Goal: Information Seeking & Learning: Learn about a topic

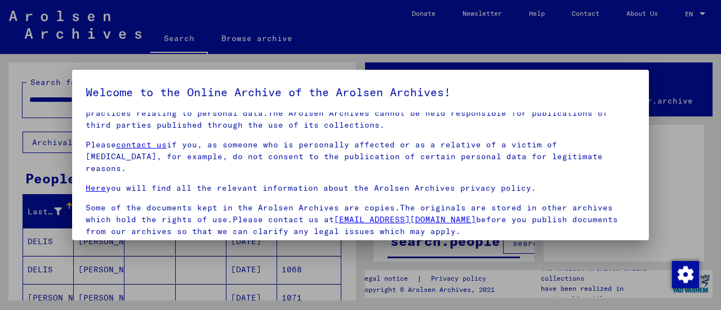
scroll to position [87, 0]
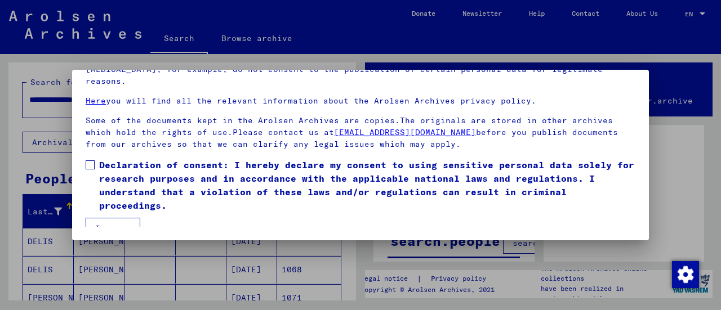
click at [86, 161] on span at bounding box center [90, 165] width 9 height 9
click at [105, 221] on button "I agree" at bounding box center [113, 228] width 55 height 21
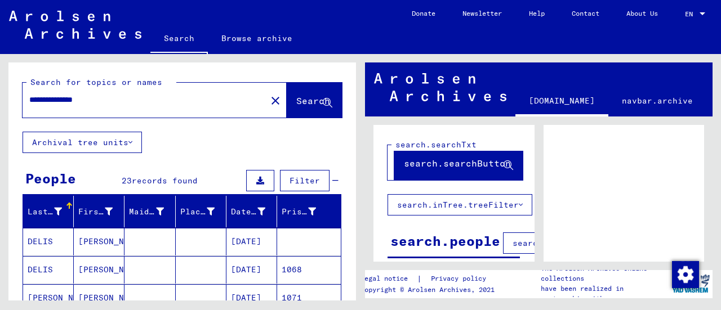
click at [296, 101] on span "Search" at bounding box center [313, 100] width 34 height 11
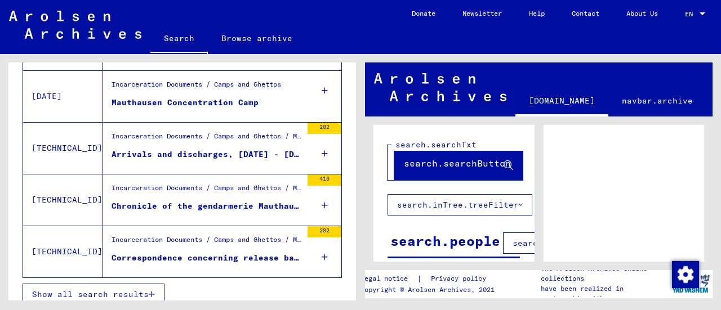
scroll to position [478, 0]
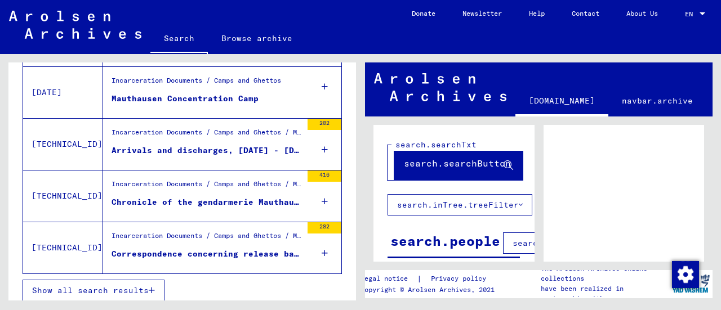
click at [82, 286] on span "Show all search results" at bounding box center [90, 291] width 117 height 10
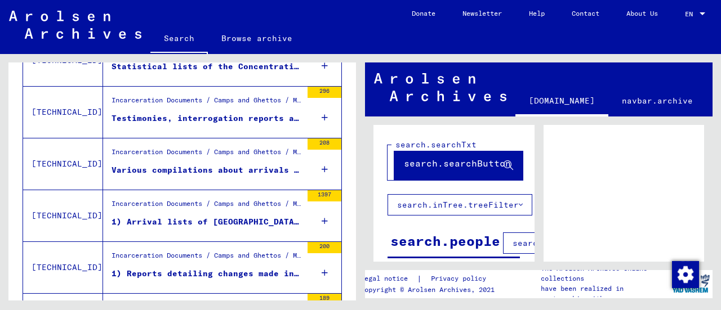
scroll to position [982, 0]
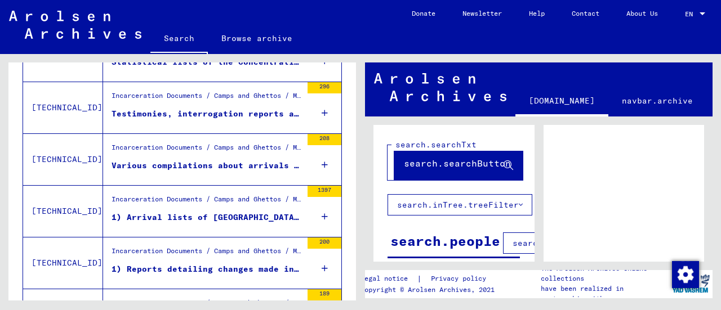
click at [322, 208] on icon at bounding box center [325, 216] width 6 height 39
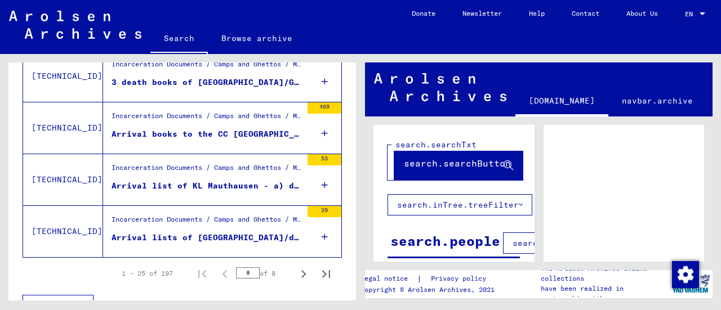
scroll to position [1373, 0]
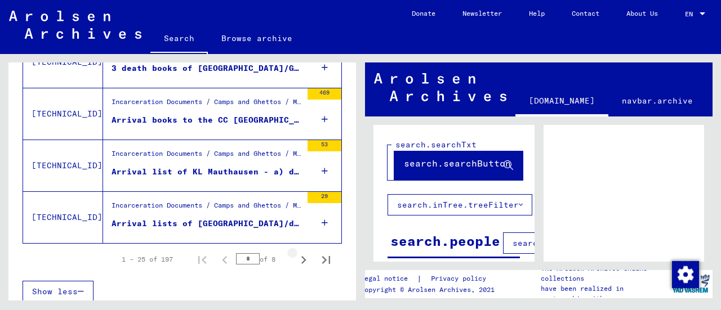
click at [301, 256] on icon "Next page" at bounding box center [303, 260] width 5 height 8
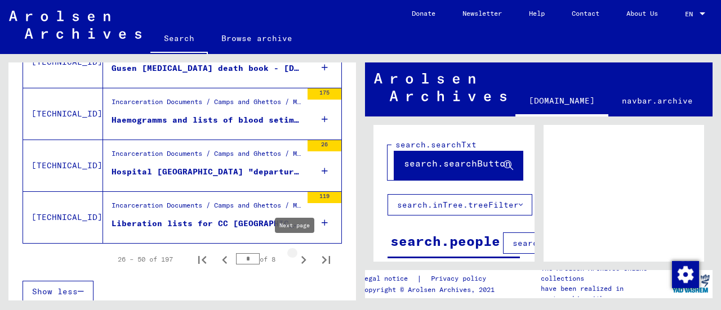
click at [301, 256] on icon "Next page" at bounding box center [303, 260] width 5 height 8
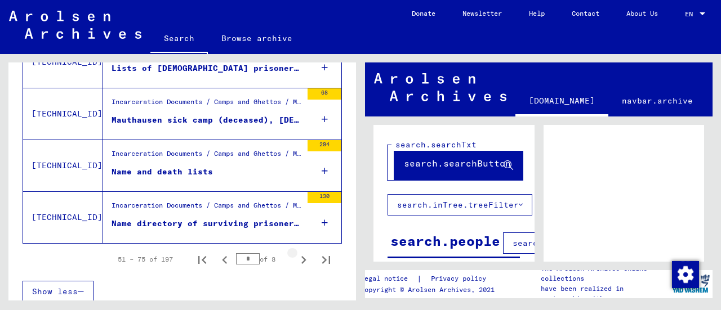
click at [296, 254] on icon "Next page" at bounding box center [304, 260] width 16 height 16
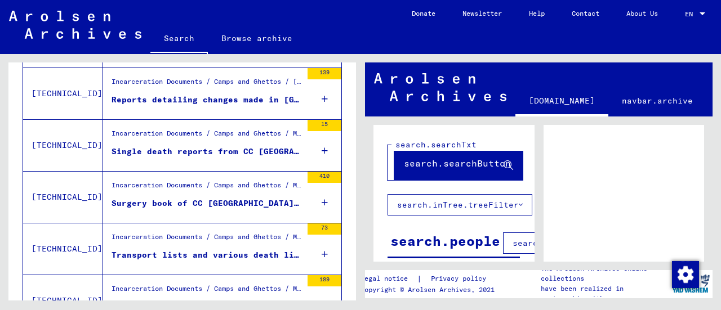
scroll to position [1197, 0]
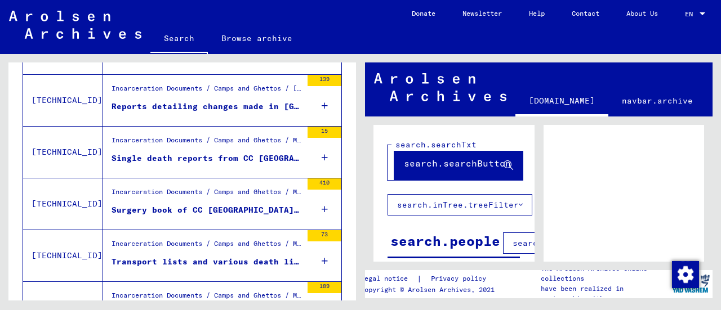
click at [322, 201] on icon at bounding box center [325, 209] width 6 height 39
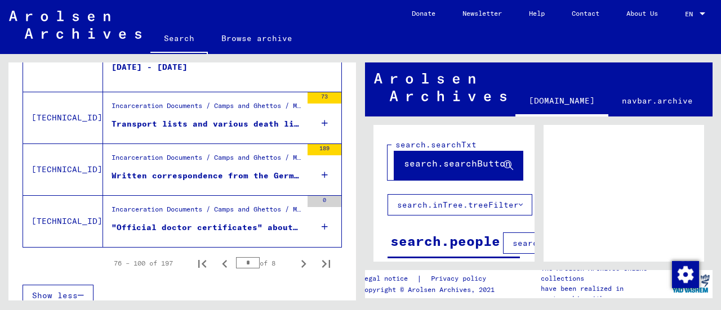
scroll to position [1373, 0]
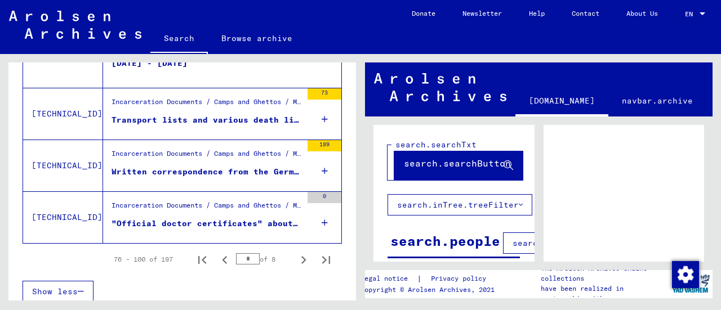
click at [301, 256] on icon "Next page" at bounding box center [303, 260] width 5 height 8
type input "*"
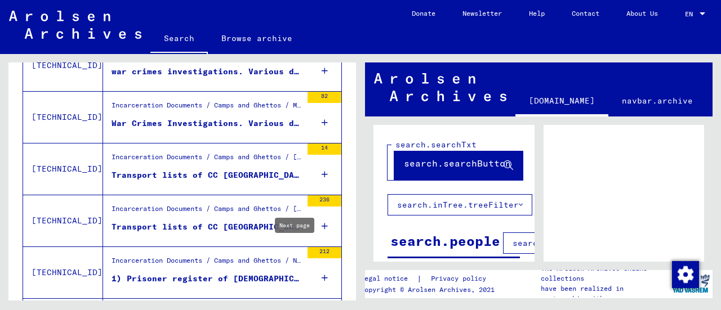
scroll to position [1222, 0]
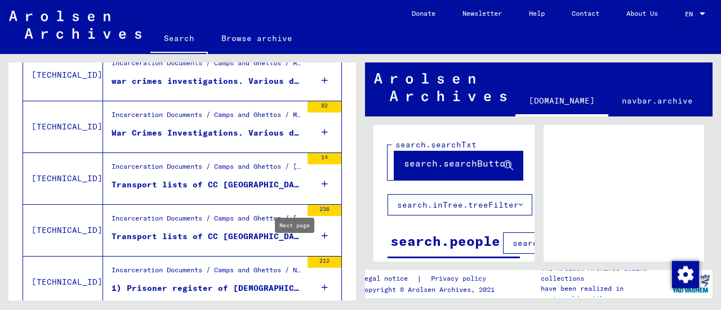
click at [312, 179] on div "14" at bounding box center [325, 178] width 34 height 51
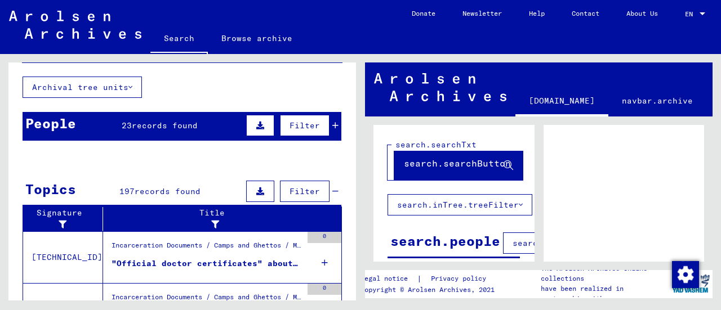
scroll to position [0, 0]
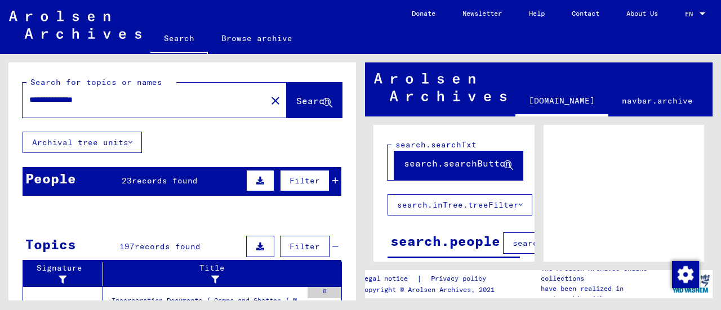
drag, startPoint x: 104, startPoint y: 100, endPoint x: 28, endPoint y: 114, distance: 77.3
click at [28, 114] on div "**********" at bounding box center [155, 100] width 264 height 35
type input "*********"
click at [296, 101] on span "Search" at bounding box center [313, 100] width 34 height 11
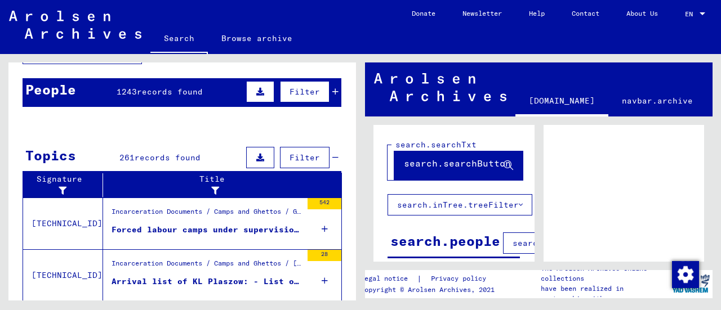
scroll to position [108, 0]
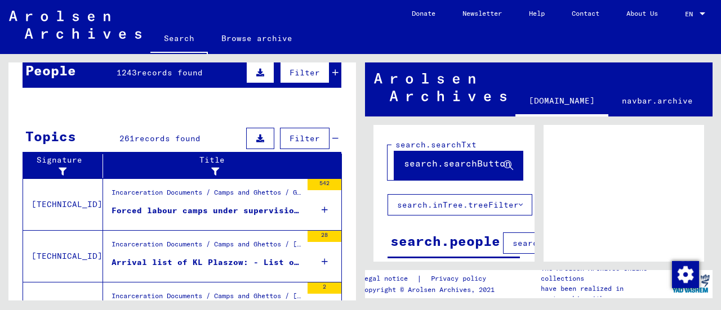
click at [314, 210] on mat-cell at bounding box center [309, 218] width 64 height 28
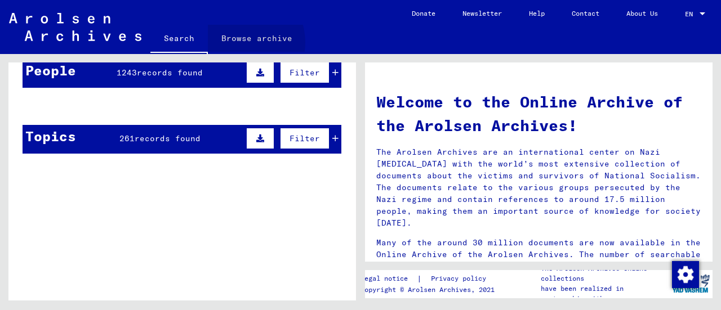
click at [238, 42] on link "Browse archive" at bounding box center [257, 38] width 98 height 27
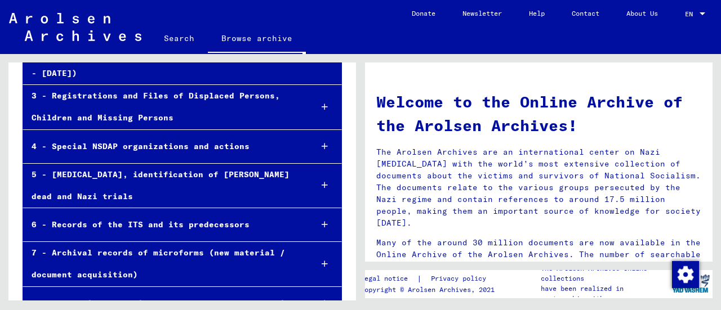
scroll to position [220, 0]
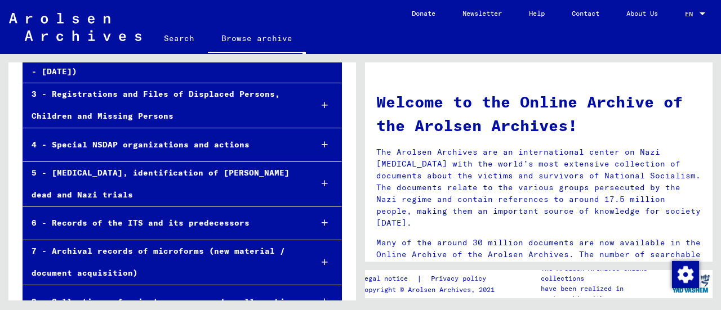
click at [313, 246] on div at bounding box center [324, 262] width 33 height 33
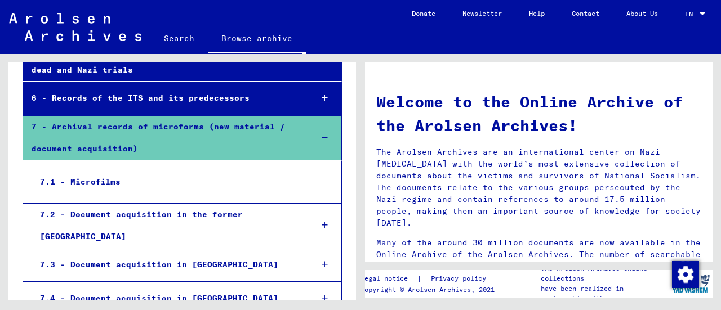
scroll to position [348, 0]
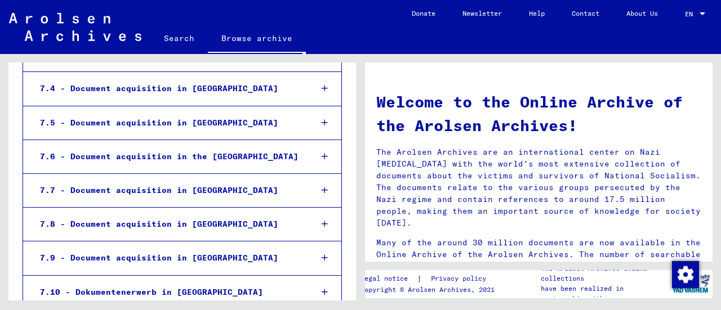
click at [60, 180] on div "7.7 - Document acquisition in [GEOGRAPHIC_DATA]" at bounding box center [167, 191] width 271 height 22
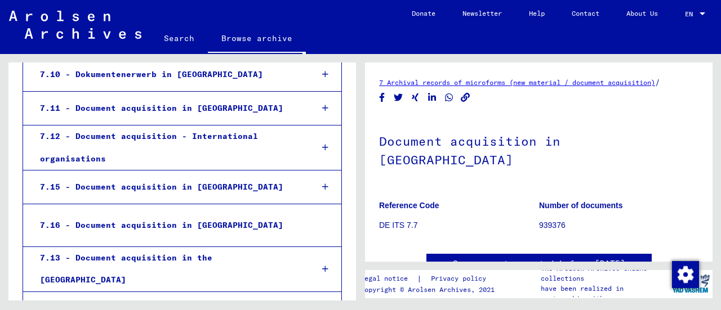
scroll to position [877, 0]
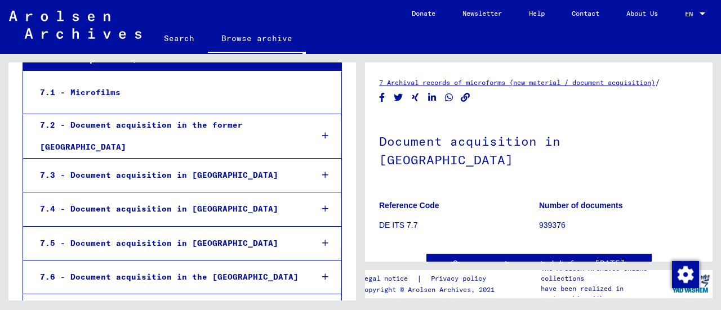
scroll to position [434, 0]
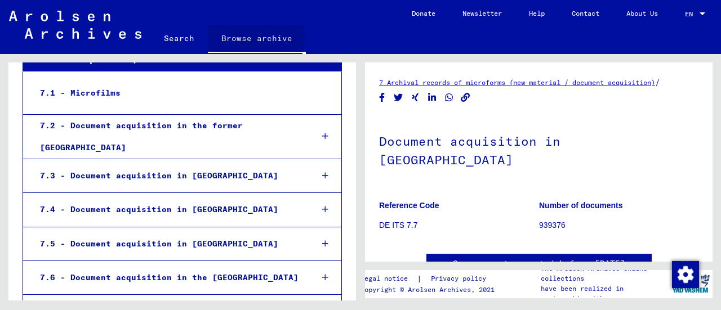
click at [239, 40] on link "Browse archive" at bounding box center [257, 39] width 98 height 29
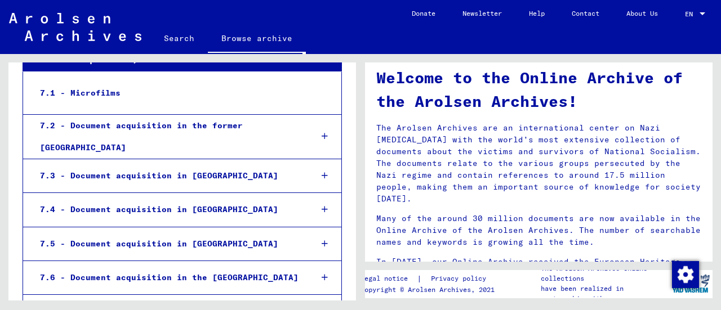
scroll to position [23, 0]
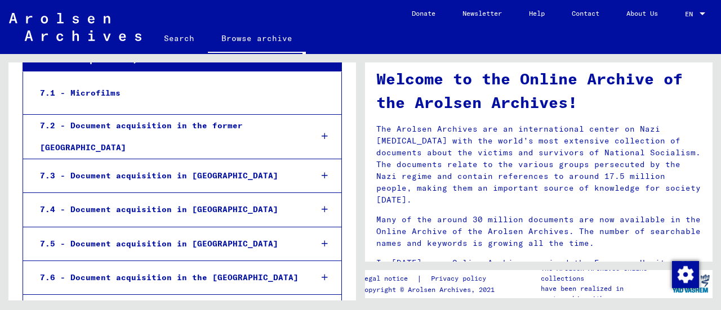
click at [171, 39] on link "Search" at bounding box center [178, 38] width 57 height 27
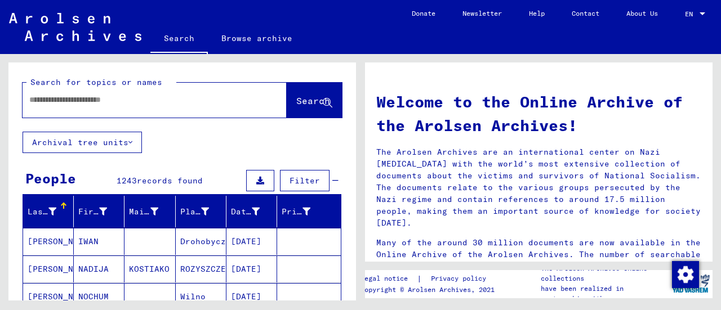
click at [38, 106] on div at bounding box center [138, 99] width 230 height 25
click at [39, 99] on input "text" at bounding box center [141, 100] width 224 height 12
type input "**********"
click at [296, 101] on span "Search" at bounding box center [313, 100] width 34 height 11
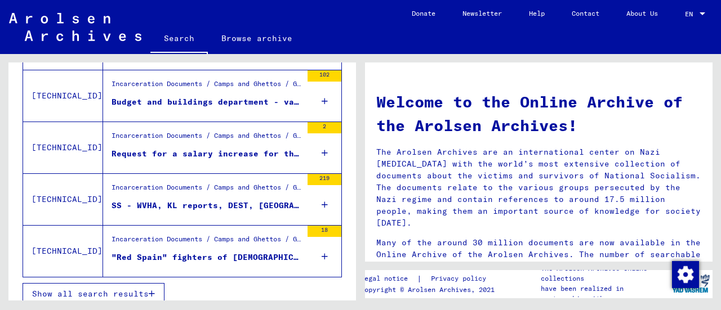
scroll to position [472, 0]
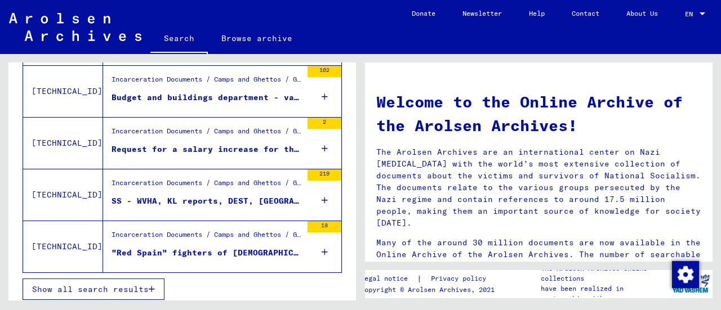
click at [141, 284] on span "Show all search results" at bounding box center [90, 289] width 117 height 10
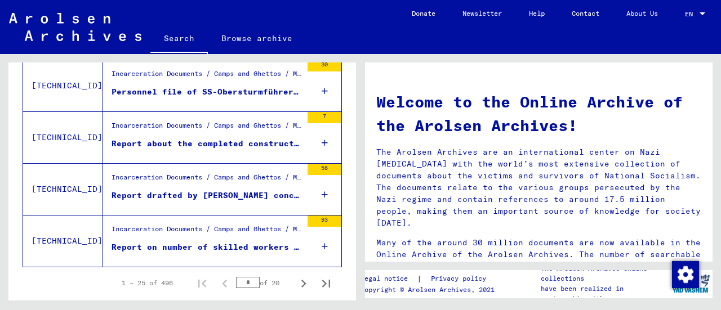
scroll to position [1313, 0]
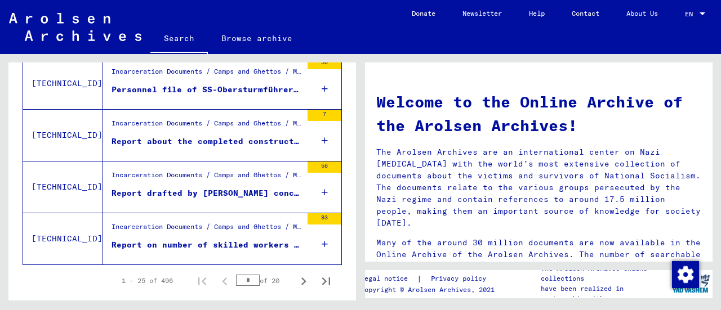
click at [296, 277] on icon "Next page" at bounding box center [304, 282] width 16 height 16
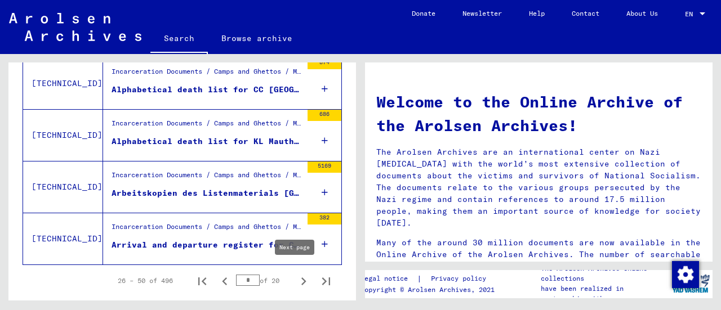
click at [322, 278] on icon "Last page" at bounding box center [326, 282] width 8 height 8
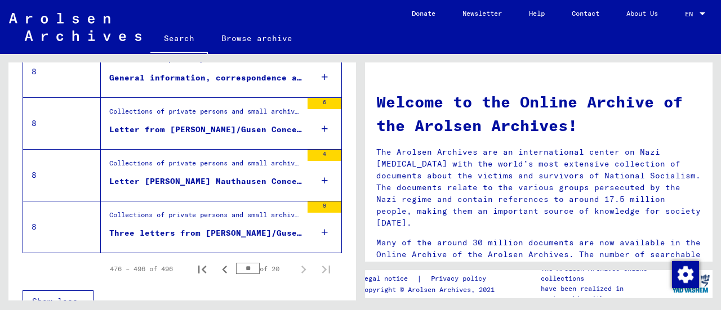
scroll to position [1128, 0]
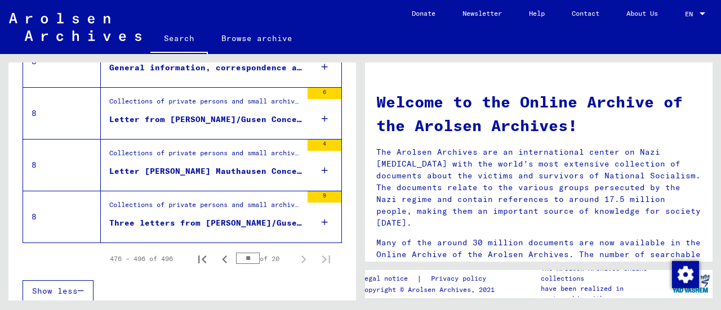
click at [217, 254] on icon "Previous page" at bounding box center [225, 260] width 16 height 16
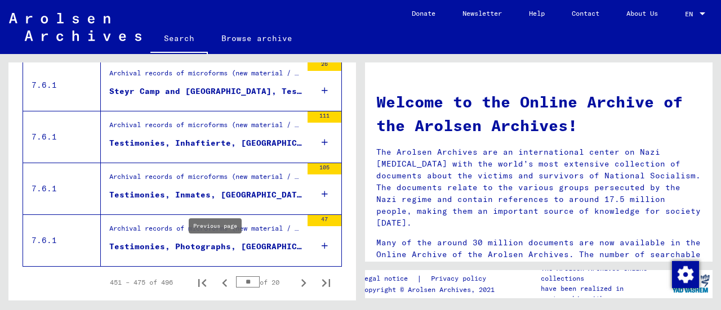
scroll to position [1335, 0]
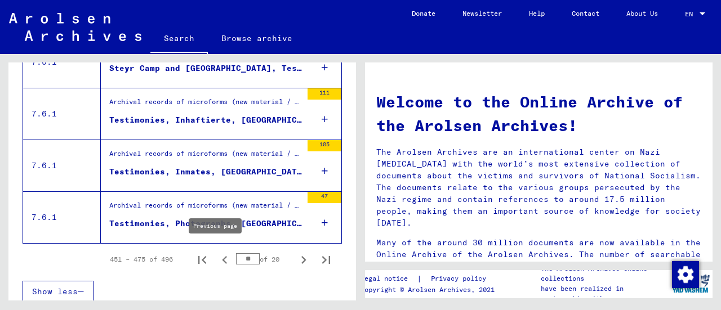
click at [217, 254] on icon "Previous page" at bounding box center [225, 260] width 16 height 16
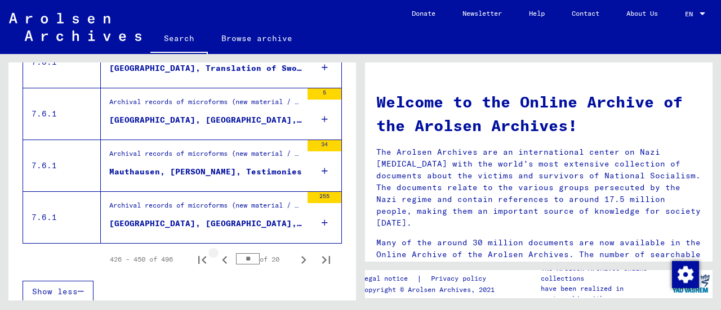
click at [217, 254] on icon "Previous page" at bounding box center [225, 260] width 16 height 16
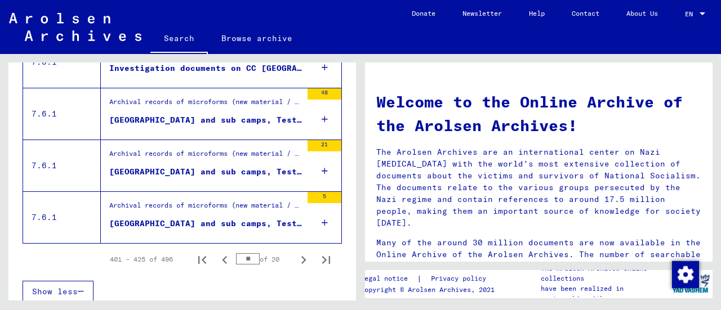
click at [217, 252] on icon "Previous page" at bounding box center [225, 260] width 16 height 16
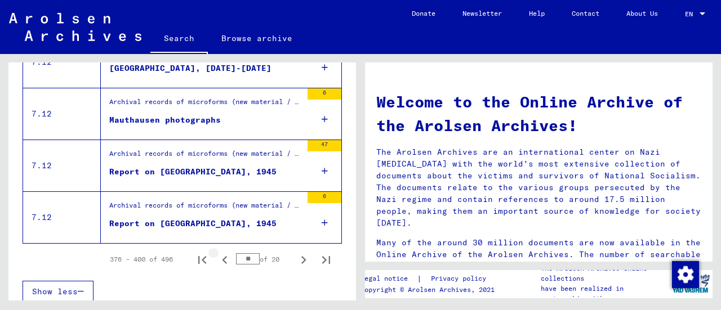
click at [217, 255] on icon "Previous page" at bounding box center [225, 260] width 16 height 16
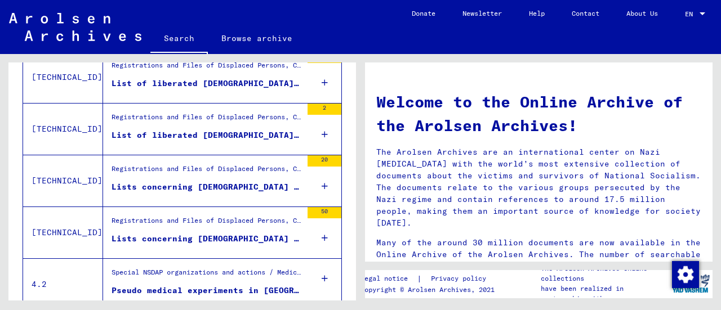
scroll to position [1099, 0]
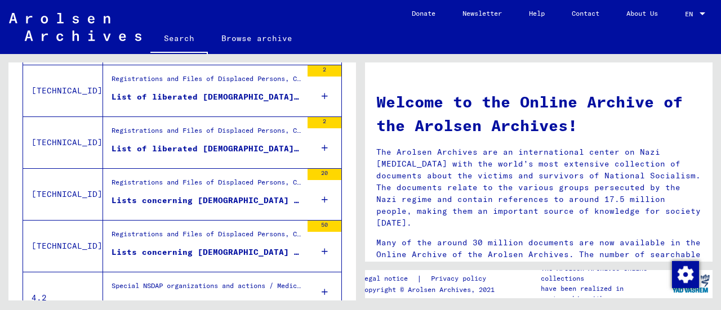
click at [322, 195] on icon at bounding box center [325, 199] width 6 height 39
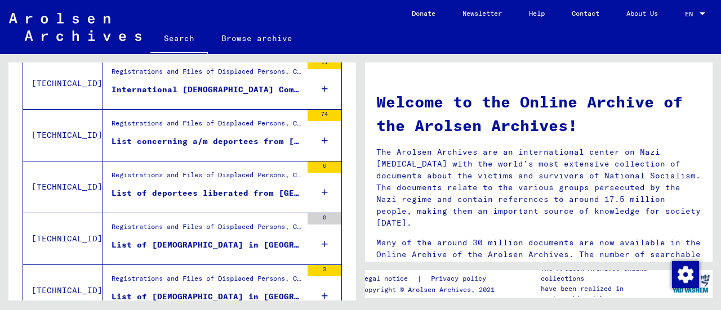
scroll to position [1368, 0]
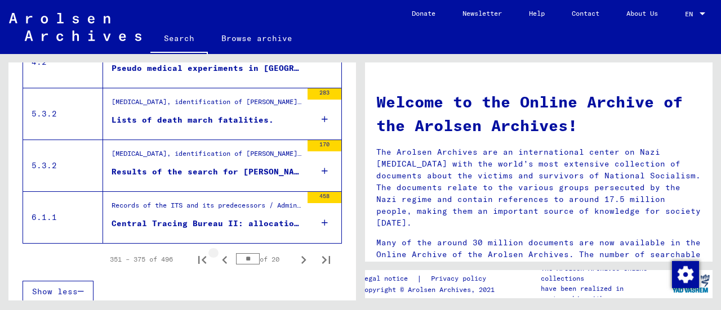
click at [217, 254] on icon "Previous page" at bounding box center [225, 260] width 16 height 16
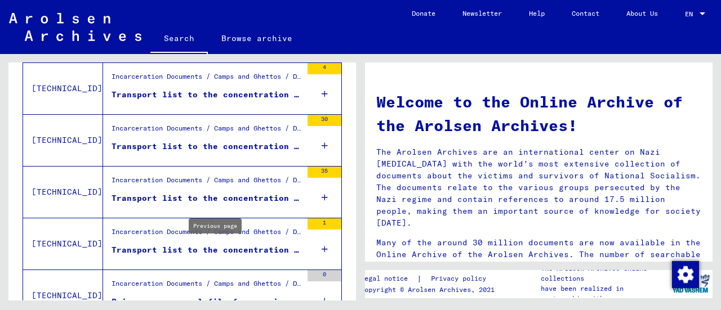
scroll to position [737, 0]
click at [322, 196] on icon at bounding box center [325, 198] width 6 height 39
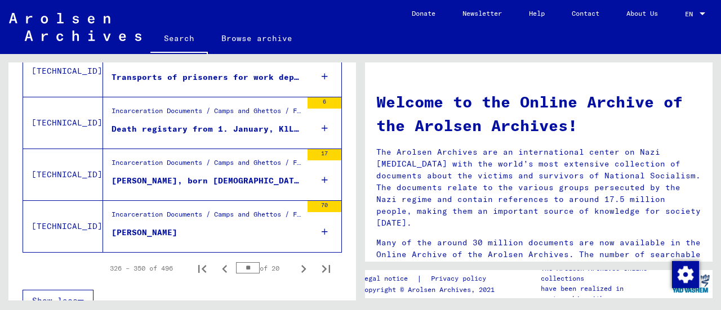
scroll to position [1368, 0]
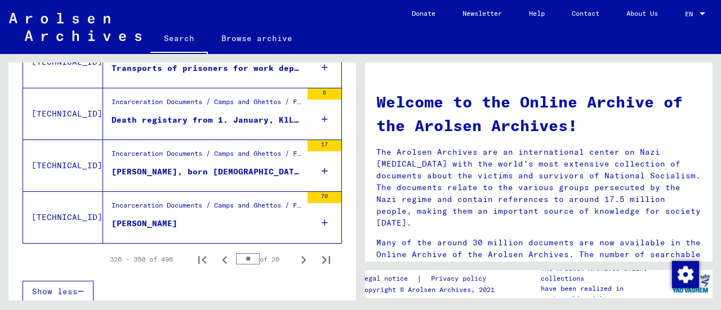
click at [217, 254] on icon "Previous page" at bounding box center [225, 260] width 16 height 16
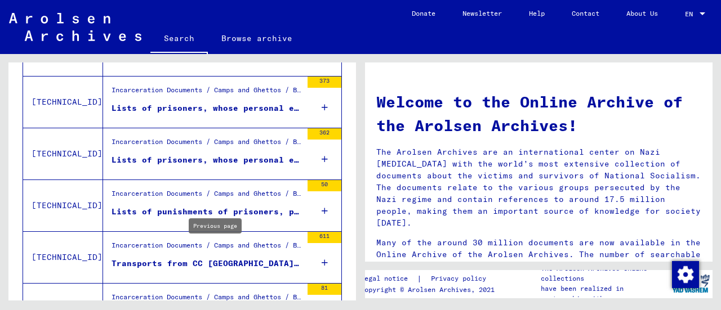
scroll to position [924, 0]
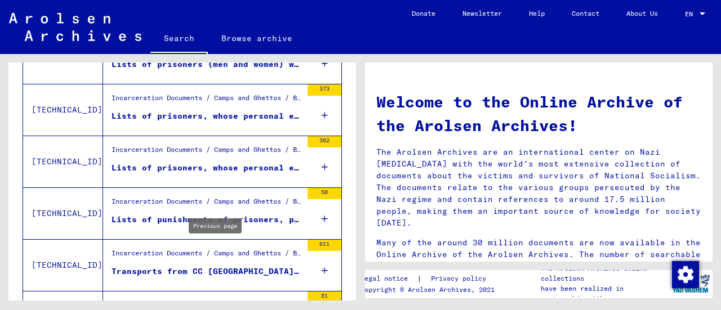
click at [322, 161] on icon at bounding box center [325, 167] width 6 height 39
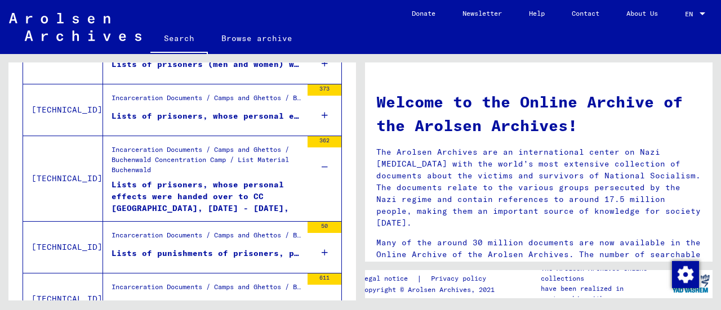
click at [322, 250] on icon at bounding box center [325, 252] width 6 height 39
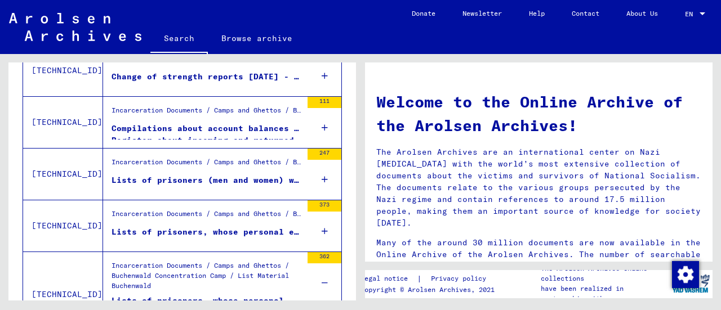
scroll to position [807, 0]
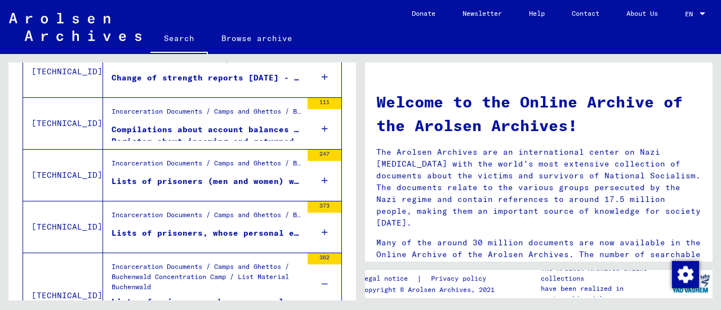
click at [322, 228] on icon at bounding box center [325, 232] width 6 height 39
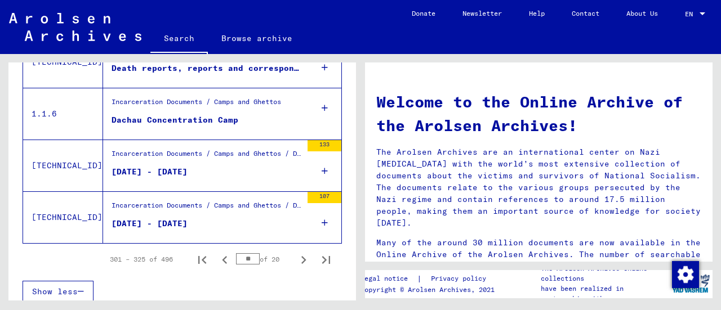
click at [217, 254] on icon "Previous page" at bounding box center [225, 260] width 16 height 16
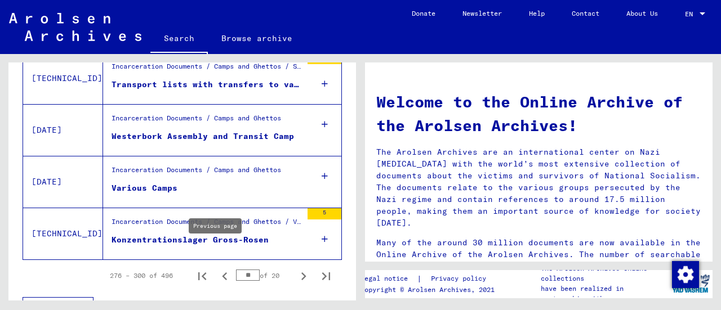
scroll to position [1335, 0]
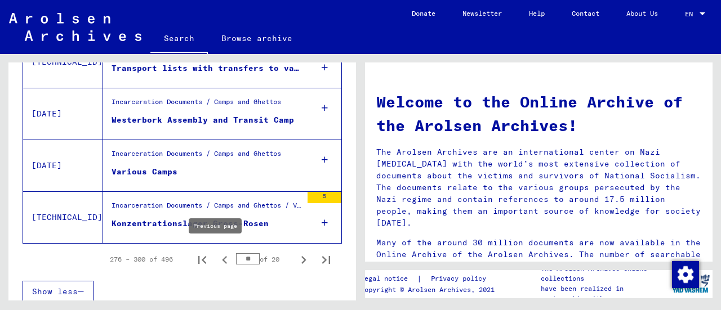
click at [217, 254] on icon "Previous page" at bounding box center [225, 260] width 16 height 16
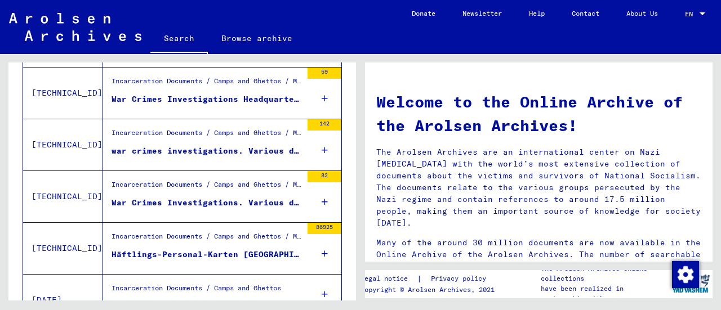
scroll to position [1147, 0]
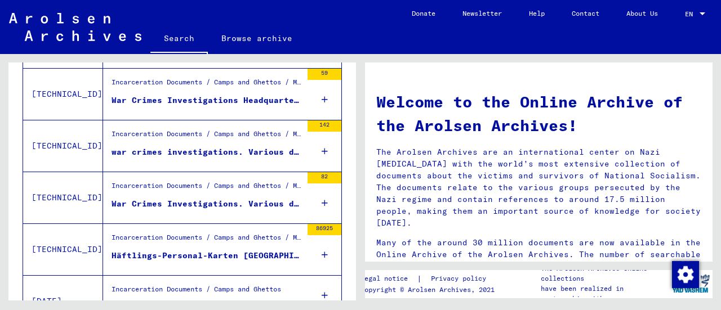
click at [322, 250] on icon at bounding box center [325, 254] width 6 height 39
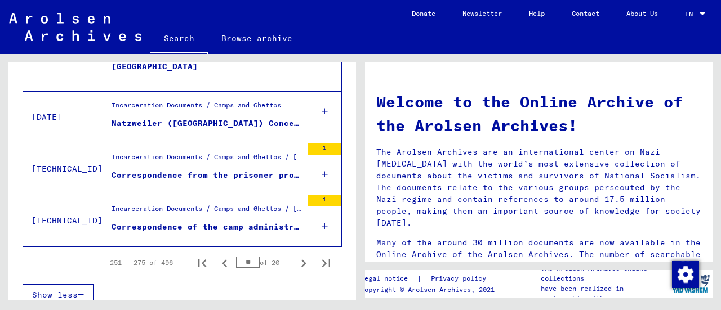
scroll to position [1368, 0]
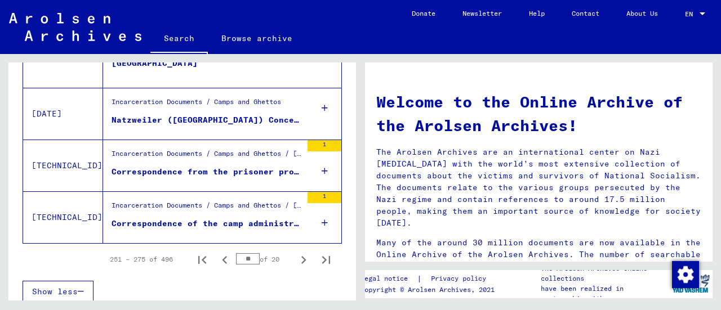
click at [217, 254] on icon "Previous page" at bounding box center [225, 260] width 16 height 16
type input "**"
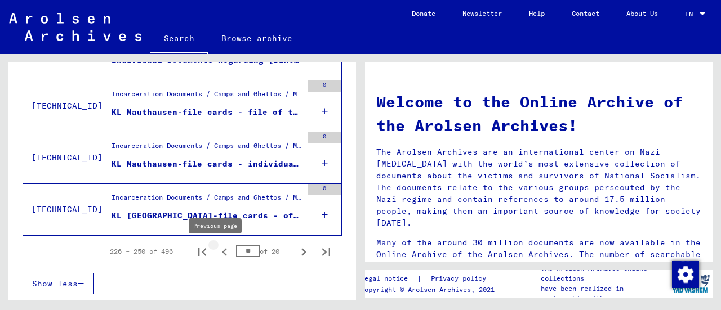
scroll to position [1335, 0]
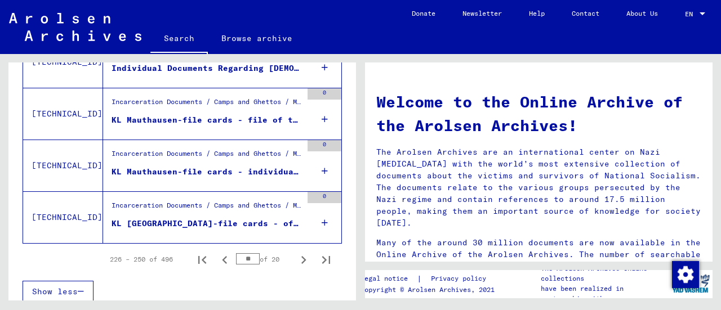
click at [322, 164] on icon at bounding box center [325, 171] width 6 height 39
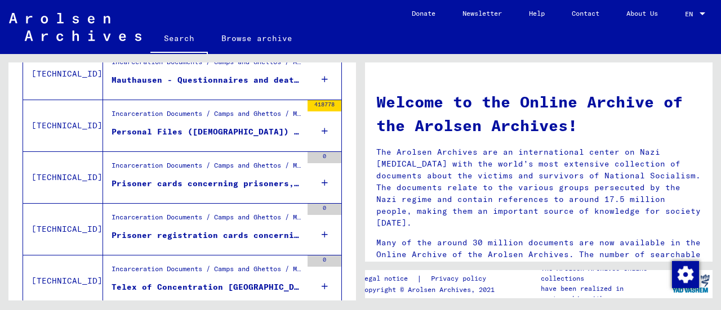
scroll to position [884, 0]
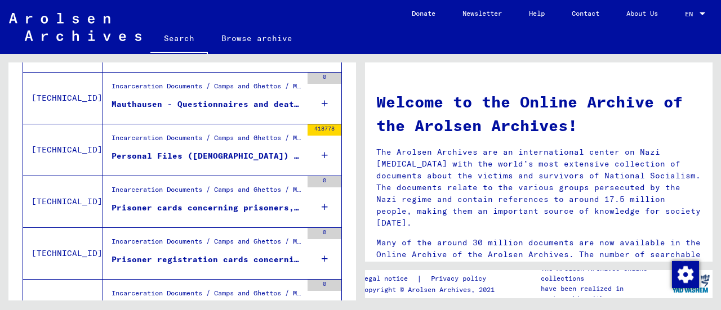
click at [322, 255] on icon at bounding box center [325, 258] width 6 height 39
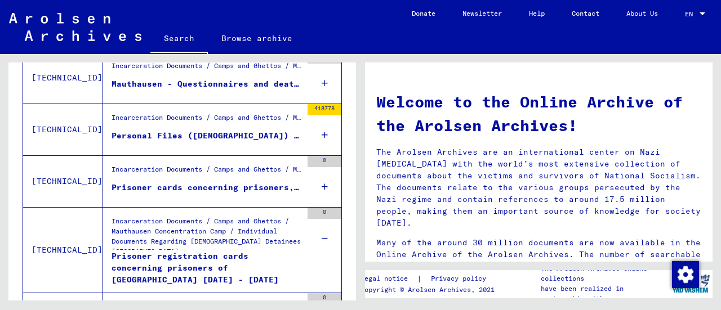
scroll to position [906, 0]
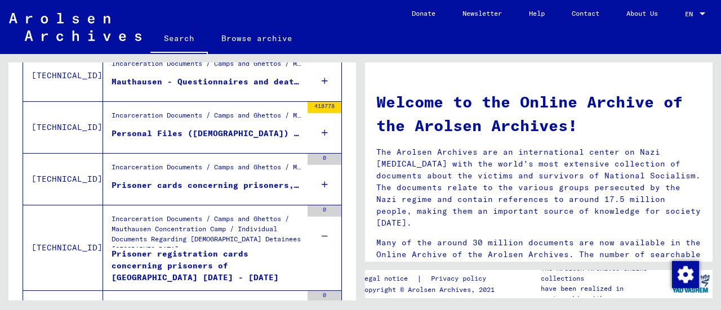
click at [221, 263] on div "Prisoner registration cards concerning prisoners of [GEOGRAPHIC_DATA] [DATE] - …" at bounding box center [207, 265] width 190 height 34
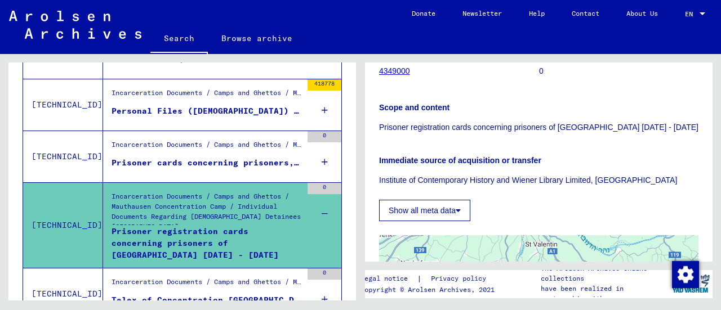
scroll to position [185, 0]
click at [461, 215] on icon at bounding box center [458, 211] width 5 height 8
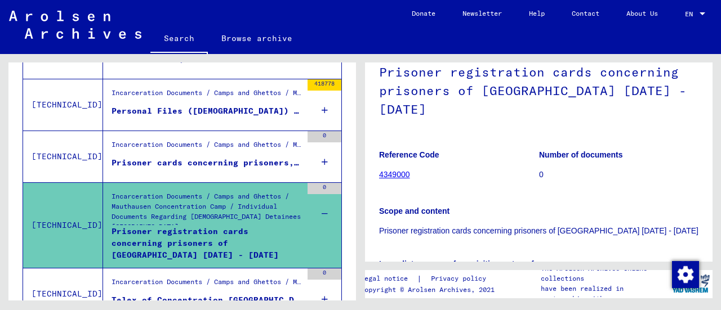
scroll to position [0, 0]
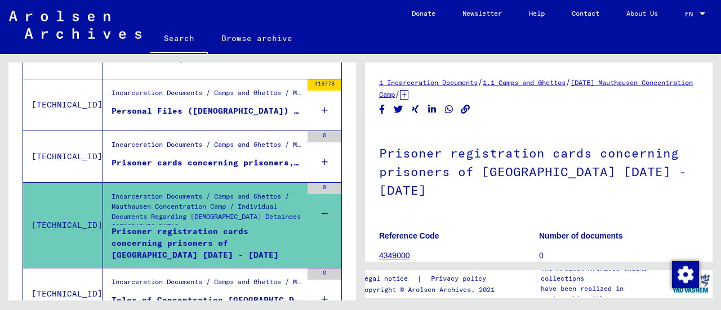
click at [396, 257] on link "4349000" at bounding box center [394, 255] width 31 height 9
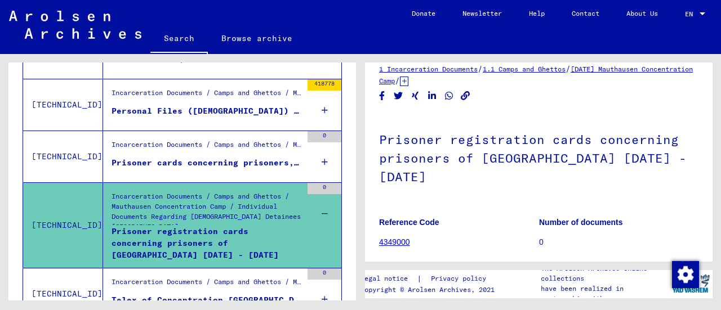
scroll to position [20, 0]
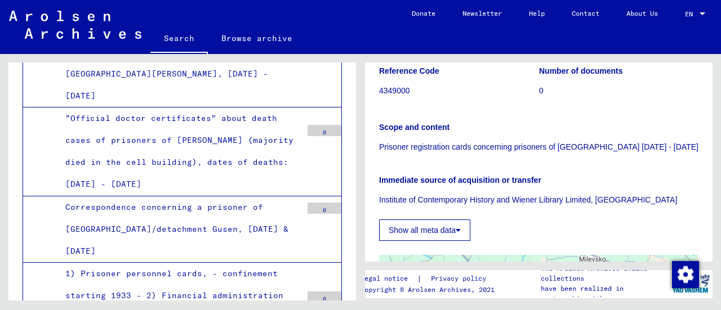
scroll to position [177, 0]
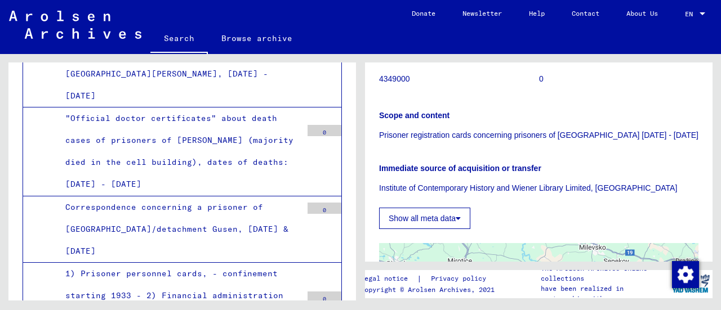
click at [452, 229] on button "Show all meta data" at bounding box center [424, 218] width 91 height 21
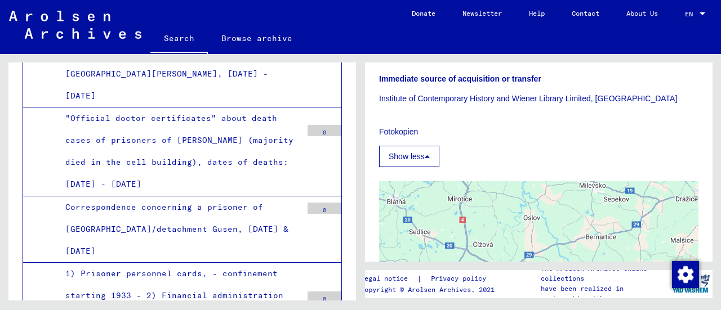
scroll to position [277, 0]
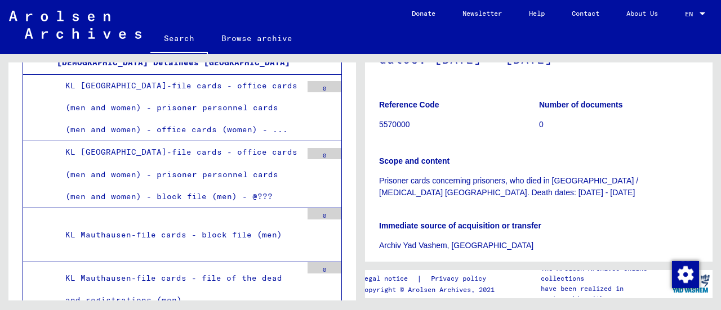
scroll to position [1330, 0]
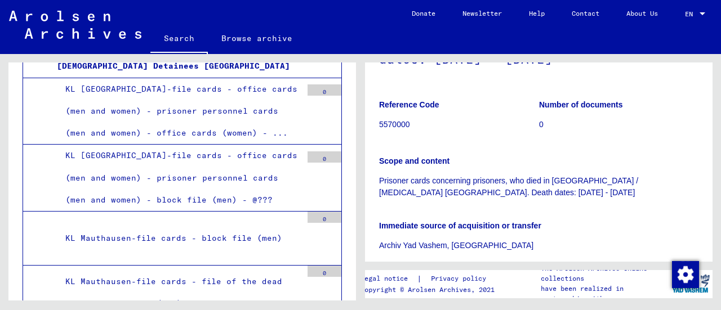
click at [110, 271] on div "KL Mauthausen-file cards - file of the dead and registrations (men)" at bounding box center [179, 293] width 245 height 44
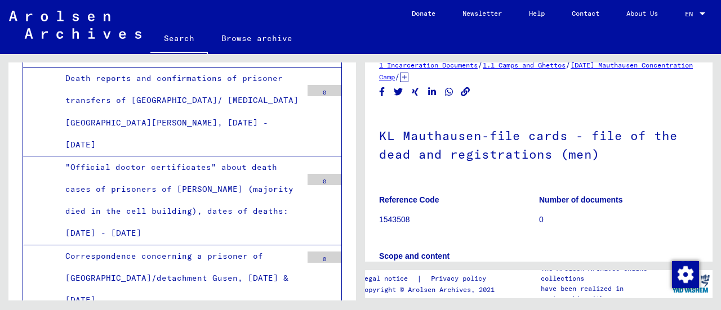
scroll to position [2872, 0]
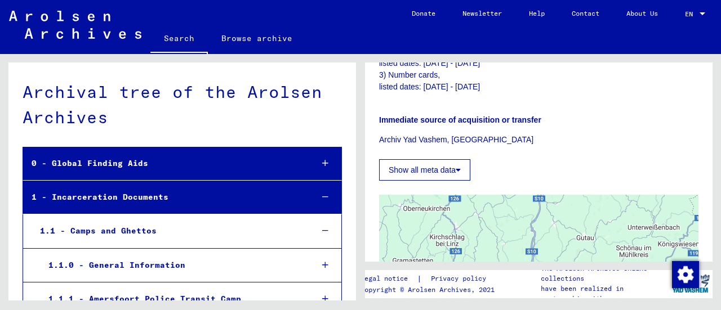
click at [291, 194] on div "1 - Incarceration Documents" at bounding box center [163, 197] width 281 height 22
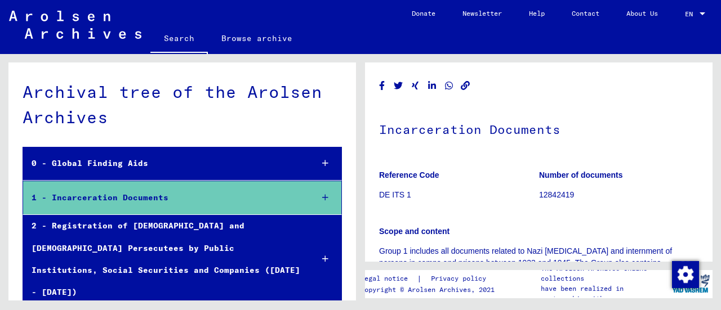
click at [176, 36] on link "Search" at bounding box center [178, 39] width 57 height 29
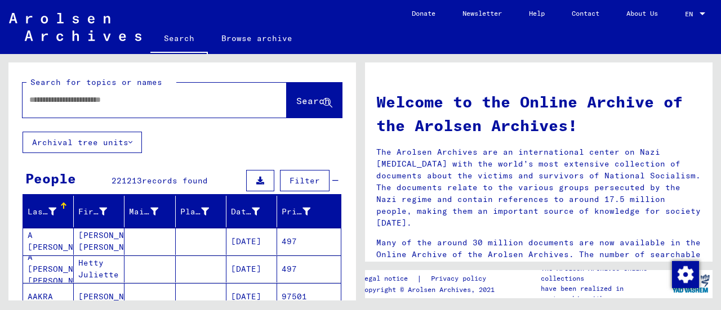
click at [52, 101] on input "text" at bounding box center [141, 100] width 224 height 12
type input "**********"
click at [287, 93] on button "Search" at bounding box center [314, 100] width 55 height 35
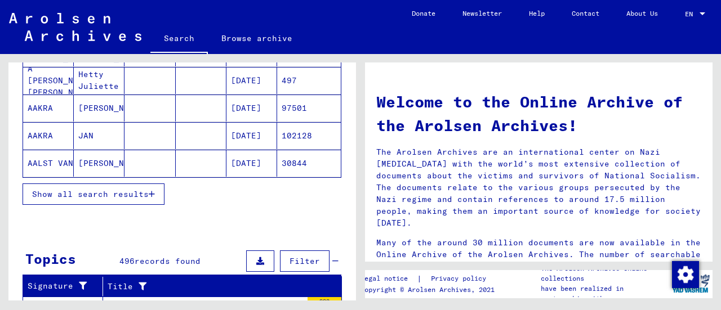
scroll to position [180, 0]
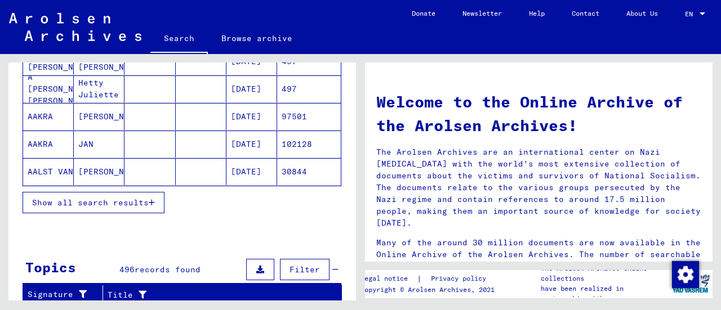
click at [105, 198] on span "Show all search results" at bounding box center [90, 203] width 117 height 10
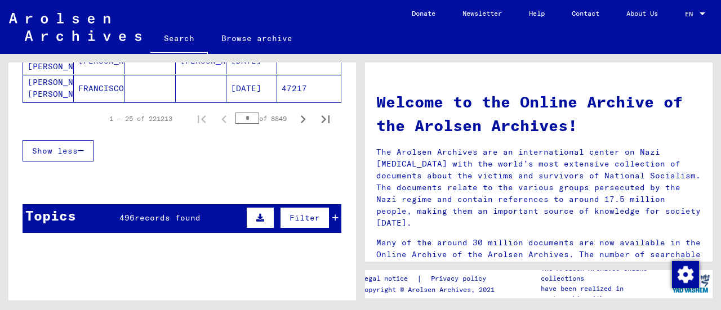
scroll to position [817, 0]
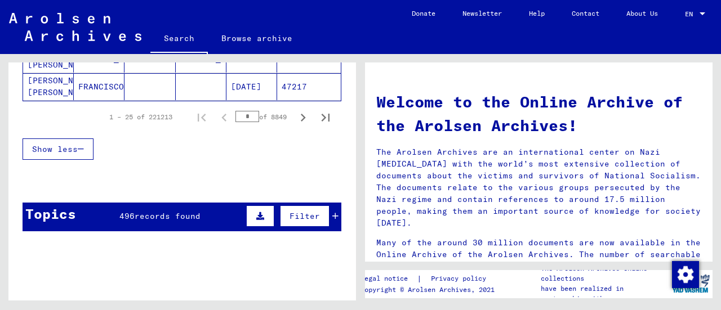
click at [248, 206] on button at bounding box center [260, 216] width 28 height 21
click at [157, 211] on span "records found" at bounding box center [168, 216] width 66 height 10
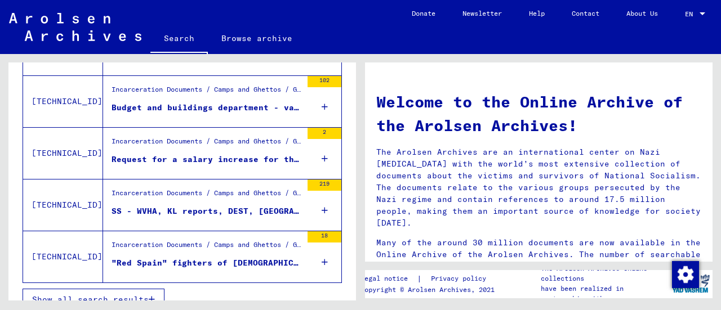
scroll to position [1082, 0]
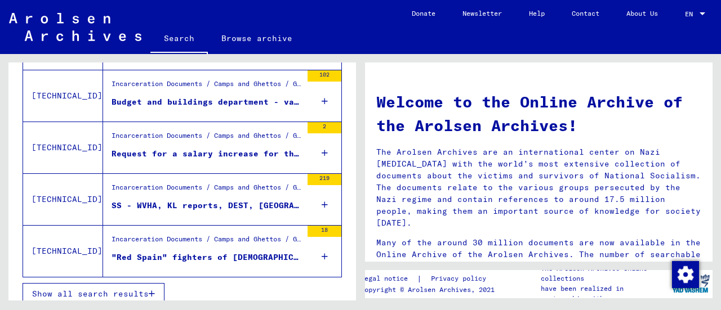
click at [94, 289] on span "Show all search results" at bounding box center [90, 294] width 117 height 10
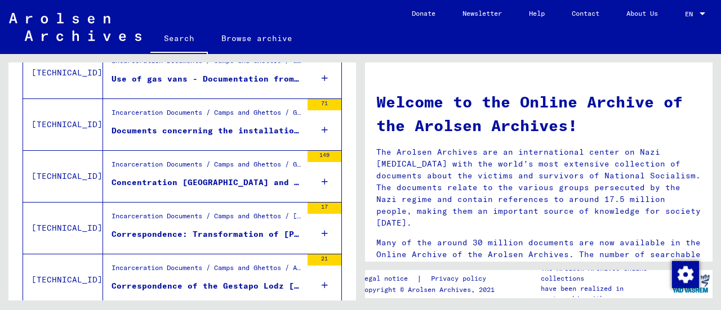
scroll to position [534, 0]
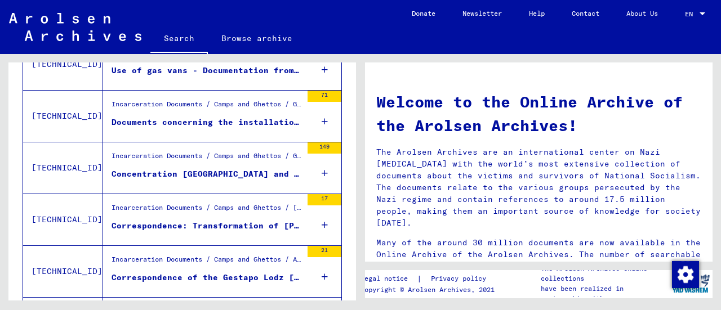
click at [313, 172] on mat-cell "4226" at bounding box center [309, 177] width 64 height 27
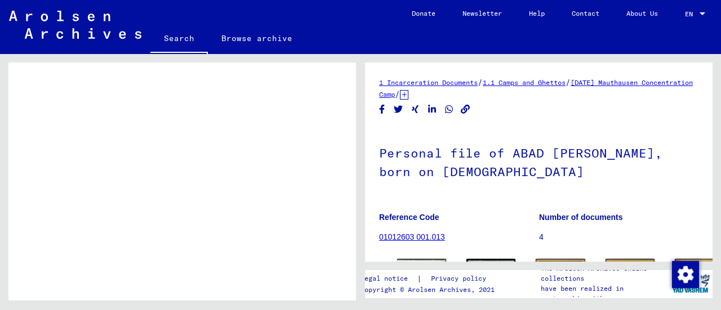
click at [122, 204] on div "Incarceration Documents / Camps and Ghettos / [PERSON_NAME] Concentration Camp …" at bounding box center [207, 206] width 190 height 16
click at [174, 45] on link "Search" at bounding box center [178, 39] width 57 height 29
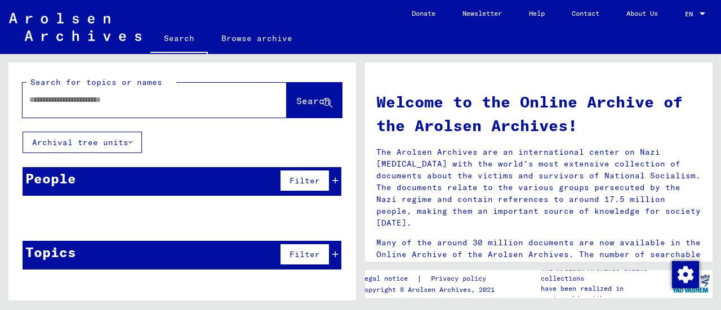
click at [79, 103] on input "text" at bounding box center [141, 100] width 224 height 12
type input "**********"
click at [296, 103] on span "Search" at bounding box center [313, 100] width 34 height 11
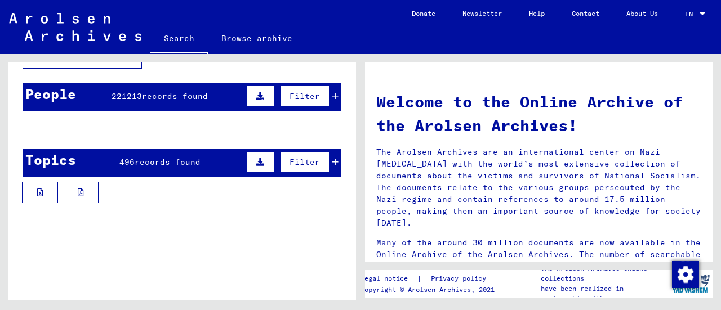
scroll to position [85, 0]
click at [256, 165] on icon at bounding box center [260, 162] width 8 height 8
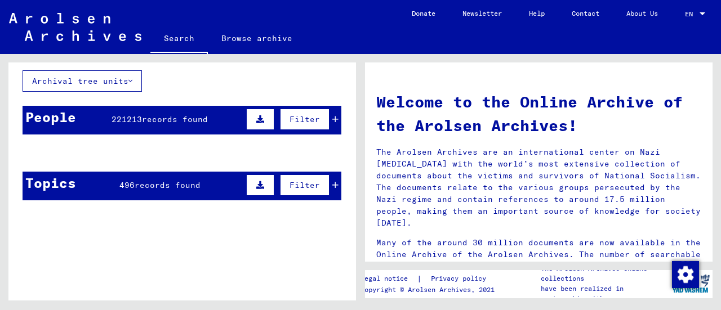
scroll to position [54, 0]
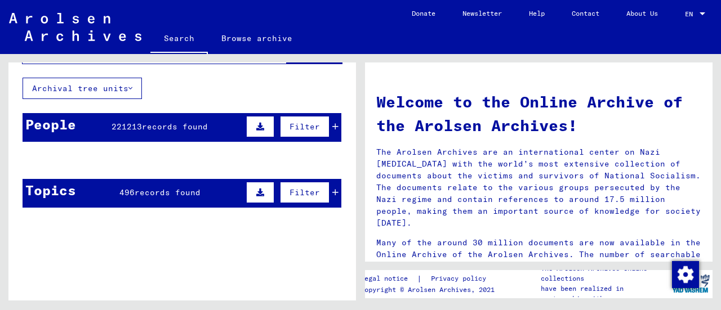
click at [256, 190] on icon at bounding box center [260, 193] width 8 height 8
click at [181, 194] on mat-cell at bounding box center [201, 187] width 51 height 27
